Goal: Check status: Check status

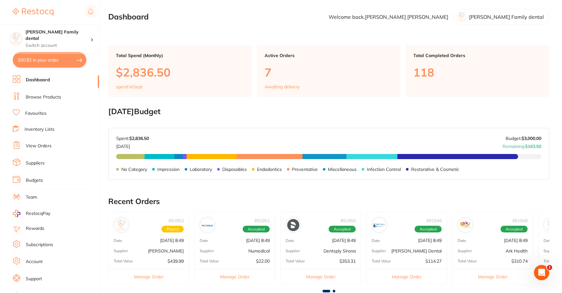
click at [43, 96] on link "Browse Products" at bounding box center [43, 97] width 35 height 6
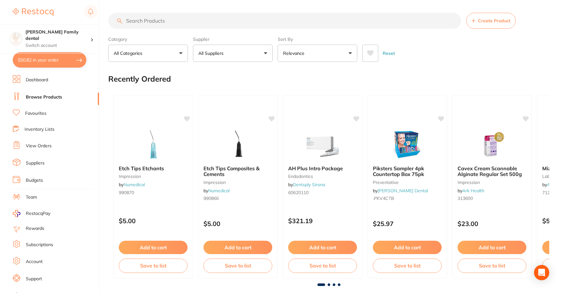
click at [30, 148] on link "View Orders" at bounding box center [39, 146] width 26 height 6
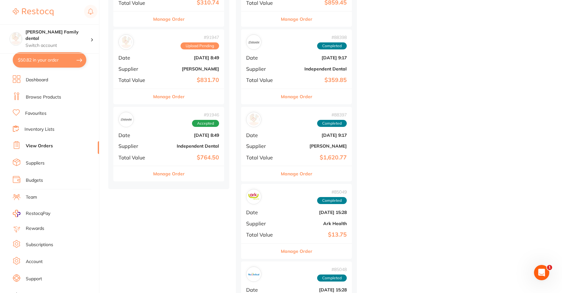
click at [171, 69] on b "[PERSON_NAME]" at bounding box center [187, 68] width 64 height 5
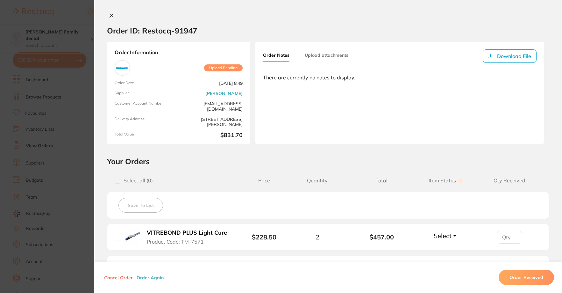
click at [109, 13] on button at bounding box center [111, 16] width 9 height 7
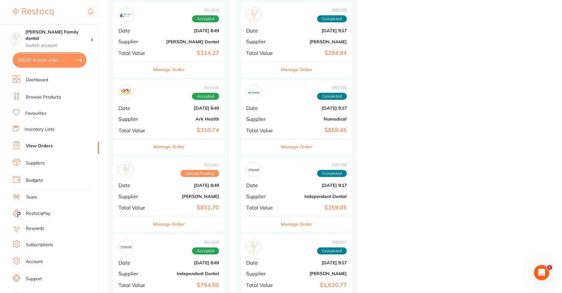
click at [185, 112] on div "# 91948 Accepted Date [DATE] 8:49 Supplier Ark Health Total Value $310.74" at bounding box center [168, 109] width 111 height 59
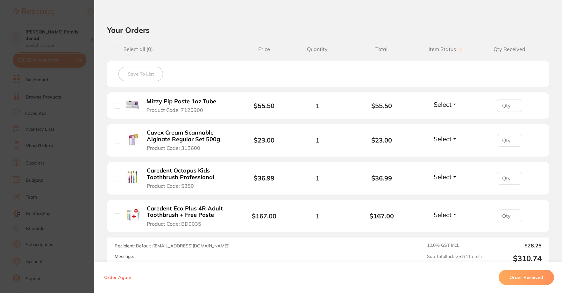
scroll to position [127, 0]
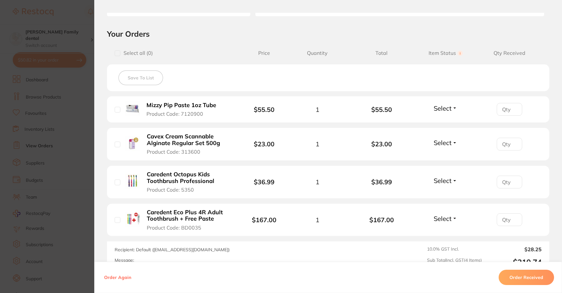
click at [120, 108] on div "Mizzy Pip Paste 1oz Tube Product Code: 7120900" at bounding box center [174, 109] width 119 height 16
click at [117, 110] on input "checkbox" at bounding box center [118, 110] width 6 height 6
checkbox input "true"
click at [115, 146] on input "checkbox" at bounding box center [118, 144] width 6 height 6
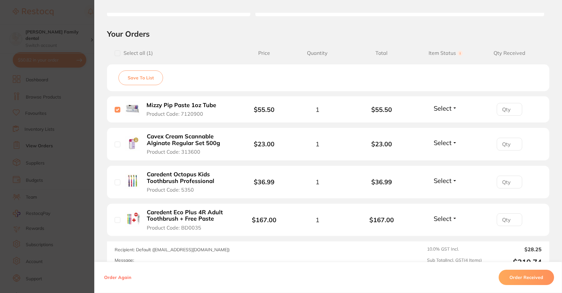
checkbox input "true"
click at [115, 181] on input "checkbox" at bounding box center [118, 182] width 6 height 6
checkbox input "true"
click at [183, 216] on b "Caredent Eco Plus 4R Adult Toothbrush + Free Paste" at bounding box center [189, 215] width 84 height 13
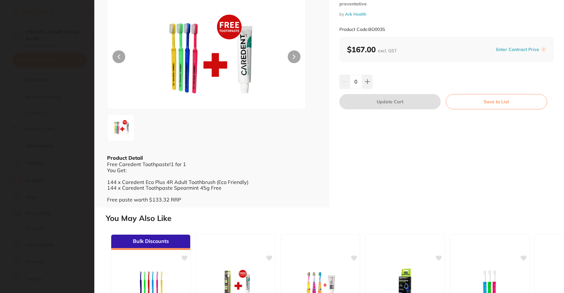
scroll to position [0, 0]
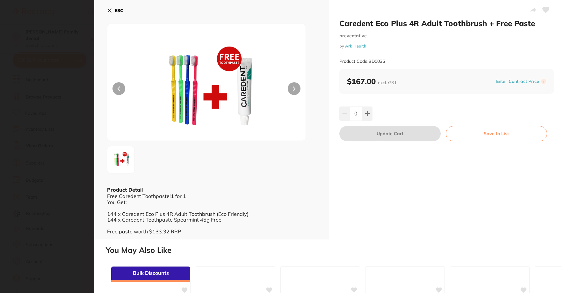
click at [107, 10] on div "ESC Product Detail Free Caredent Toothpaste!1 for 1 You Get: 144 x Caredent Eco…" at bounding box center [211, 119] width 235 height 239
click at [109, 11] on icon at bounding box center [110, 11] width 4 height 4
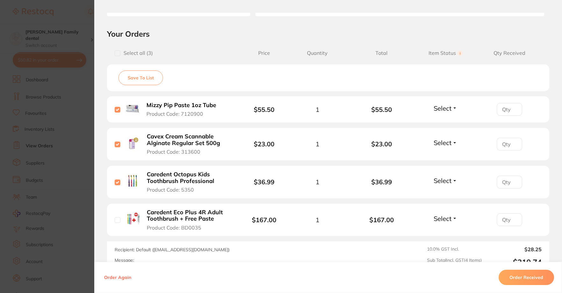
click at [151, 219] on b "Caredent Eco Plus 4R Adult Toothbrush + Free Paste" at bounding box center [189, 215] width 84 height 13
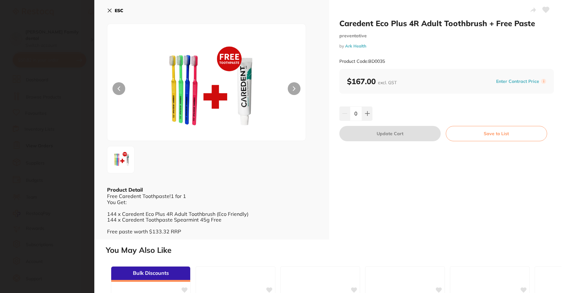
scroll to position [0, 0]
click at [106, 10] on div "ESC Product Detail Free Caredent Toothpaste!1 for 1 You Get: 144 x Caredent Eco…" at bounding box center [211, 119] width 235 height 239
click at [108, 11] on icon at bounding box center [109, 10] width 5 height 5
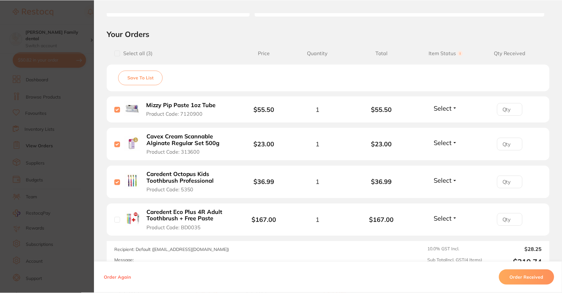
scroll to position [319, 0]
click at [526, 276] on button "Order Received" at bounding box center [526, 277] width 55 height 15
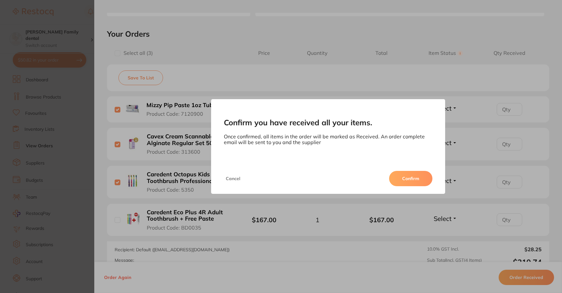
click at [405, 174] on button "Confirm" at bounding box center [410, 178] width 43 height 15
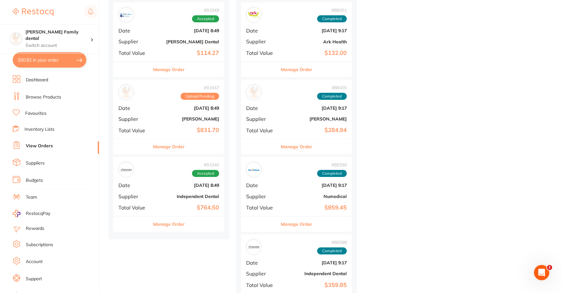
click at [166, 118] on b "[PERSON_NAME]" at bounding box center [187, 118] width 64 height 5
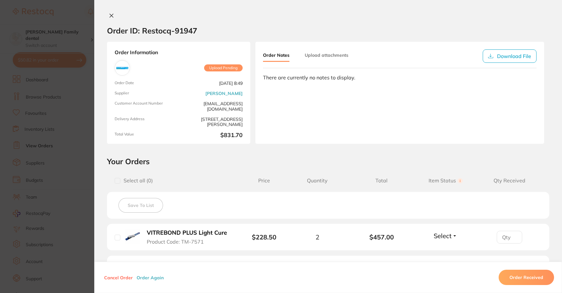
click at [110, 14] on icon at bounding box center [111, 15] width 5 height 5
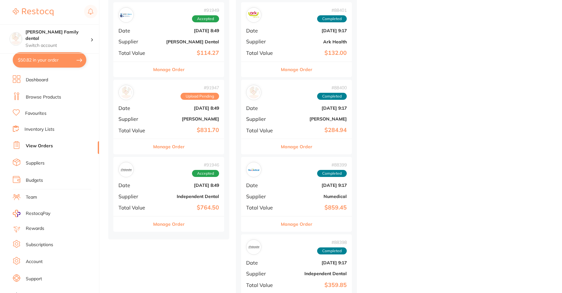
click at [170, 47] on div "# 91949 Accepted Date [DATE] 8:49 Supplier [PERSON_NAME] Dental Total Value $11…" at bounding box center [168, 31] width 111 height 59
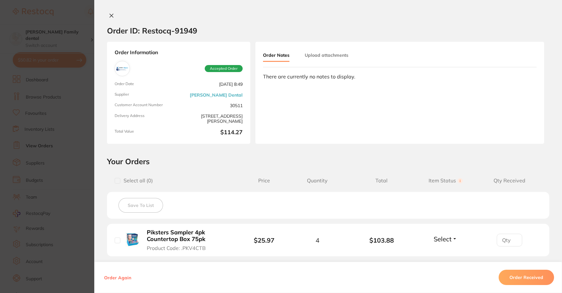
click at [109, 17] on icon at bounding box center [111, 15] width 5 height 5
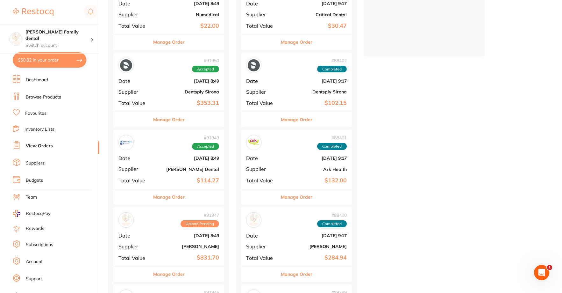
click at [159, 88] on div "# 91950 Accepted Date [DATE] 8:49 Supplier Dentsply Sirona Total Value $353.31" at bounding box center [168, 82] width 111 height 59
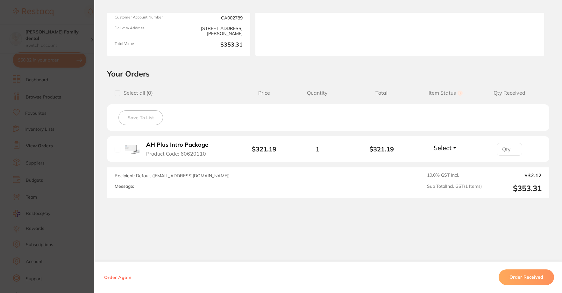
click at [190, 148] on b "AH Plus Intro Package" at bounding box center [177, 144] width 62 height 7
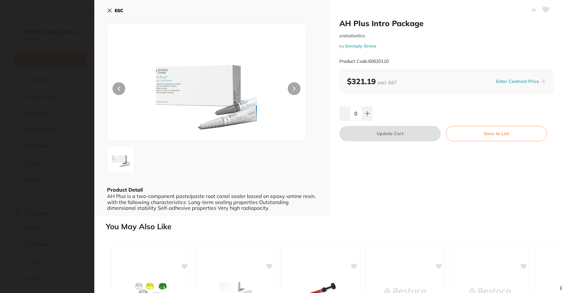
click at [109, 11] on icon at bounding box center [109, 10] width 5 height 5
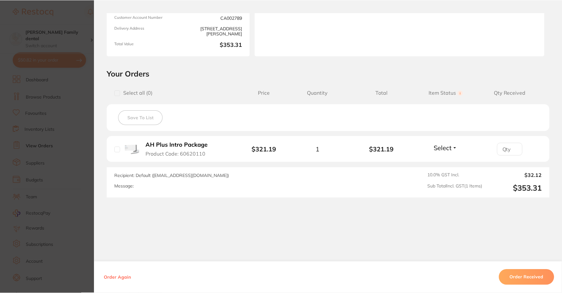
scroll to position [191, 0]
click at [520, 276] on button "Order Received" at bounding box center [526, 276] width 55 height 15
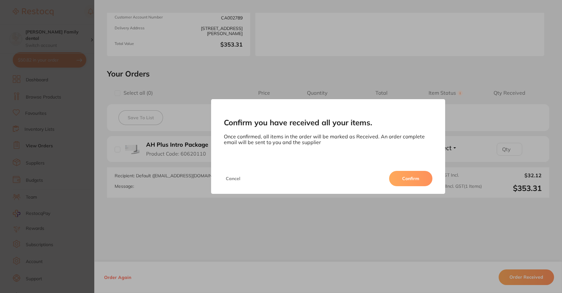
click at [401, 177] on button "Confirm" at bounding box center [410, 178] width 43 height 15
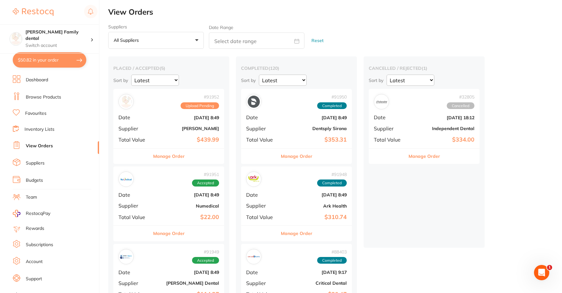
click at [175, 208] on b "Numedical" at bounding box center [187, 205] width 64 height 5
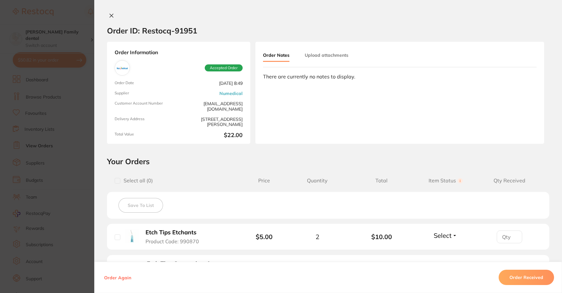
click at [112, 14] on icon at bounding box center [111, 15] width 5 height 5
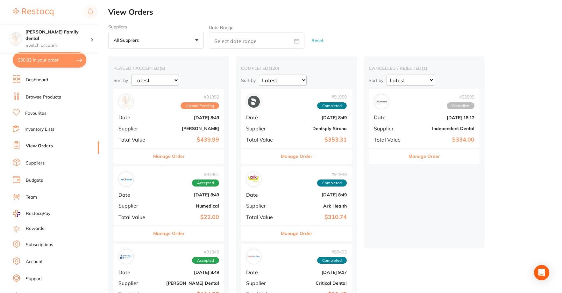
click at [169, 114] on div "# 91952 Upload Pending Date [DATE] 8:49 Supplier [PERSON_NAME] Total Value $439…" at bounding box center [168, 118] width 111 height 59
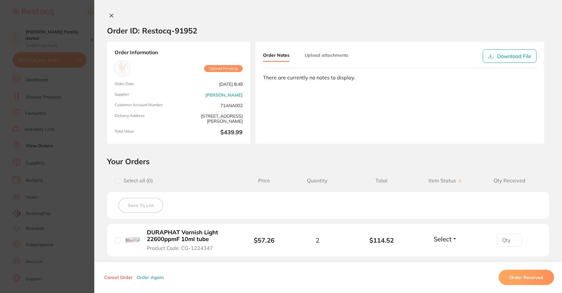
click at [112, 16] on icon at bounding box center [111, 15] width 5 height 5
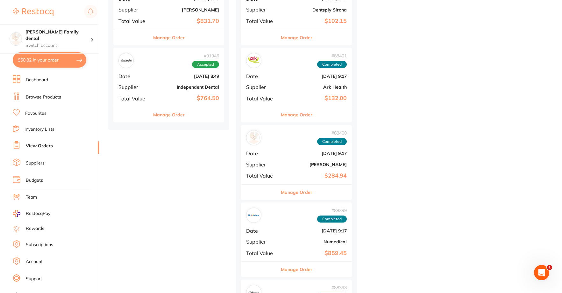
click at [172, 101] on b "$764.50" at bounding box center [187, 98] width 64 height 7
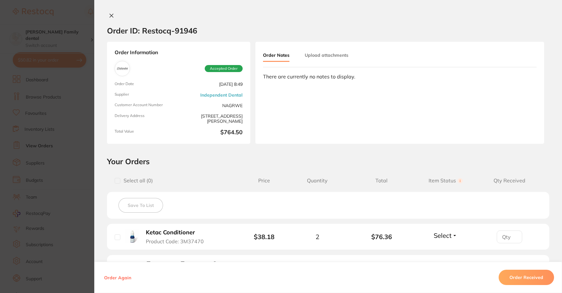
click at [112, 17] on icon at bounding box center [111, 15] width 5 height 5
